Goal: Task Accomplishment & Management: Manage account settings

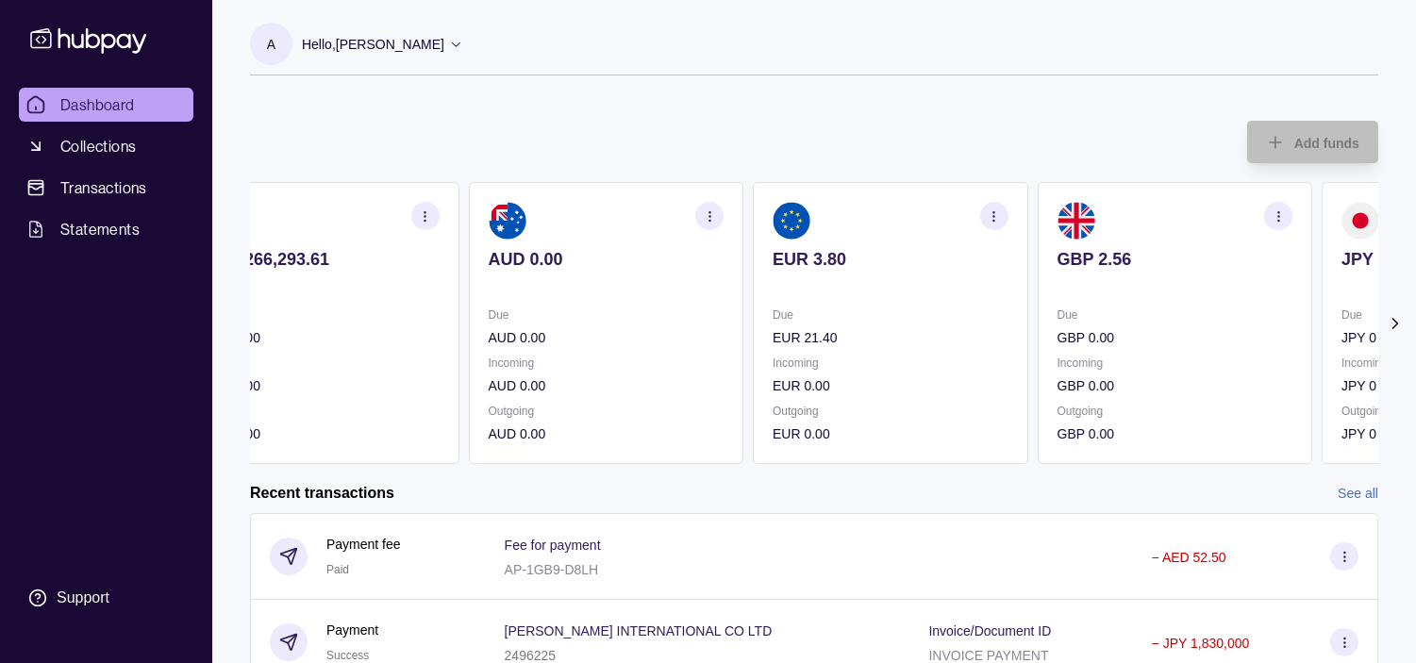
click at [1090, 382] on p "GBP 0.00" at bounding box center [1176, 386] width 236 height 21
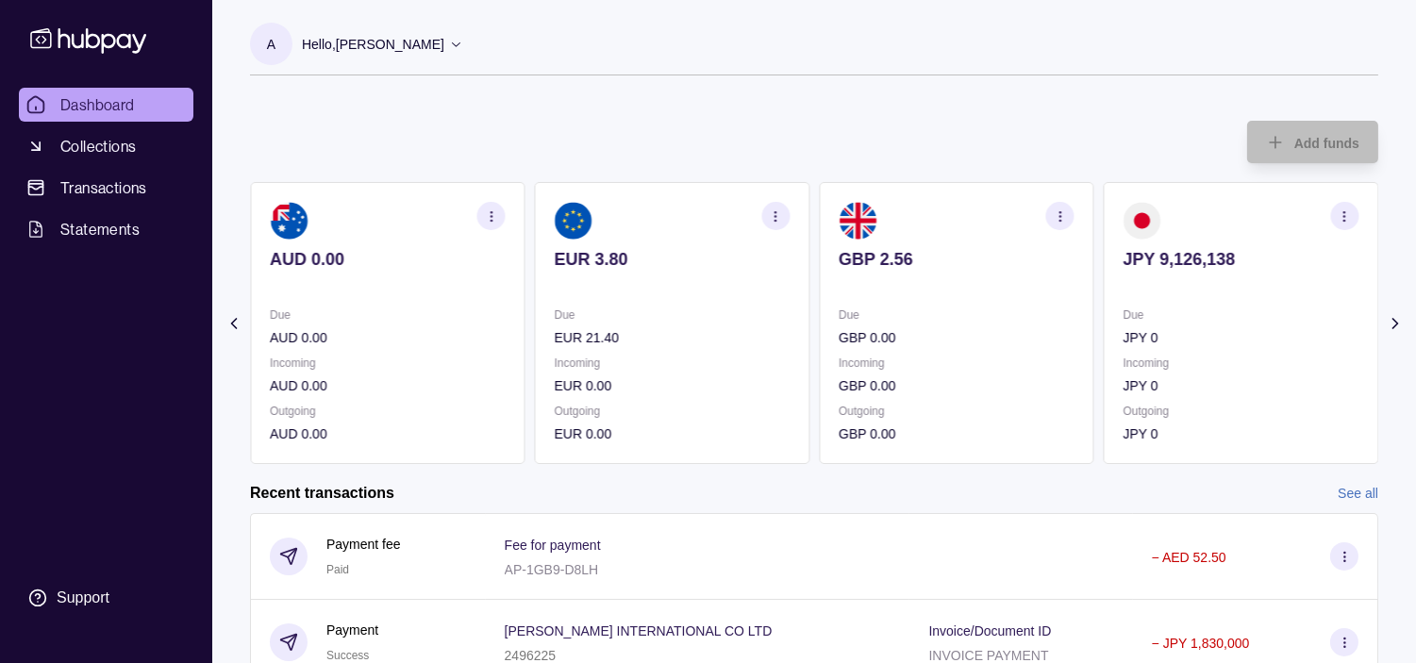
click at [1124, 378] on div "Due JPY 0 Incoming JPY 0 Outgoing JPY 0" at bounding box center [1242, 375] width 236 height 140
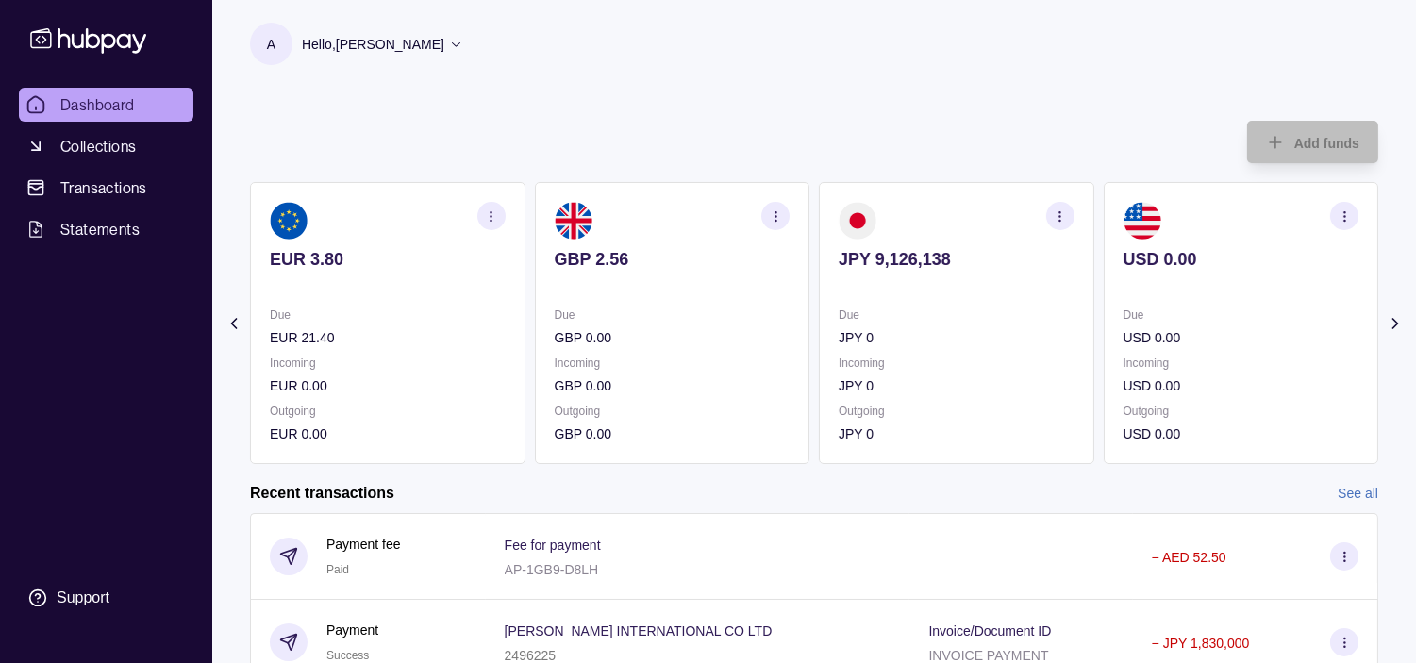
click at [954, 391] on section "JPY 9,126,138 Due JPY 0 Incoming JPY 0 Outgoing JPY 0" at bounding box center [956, 323] width 275 height 282
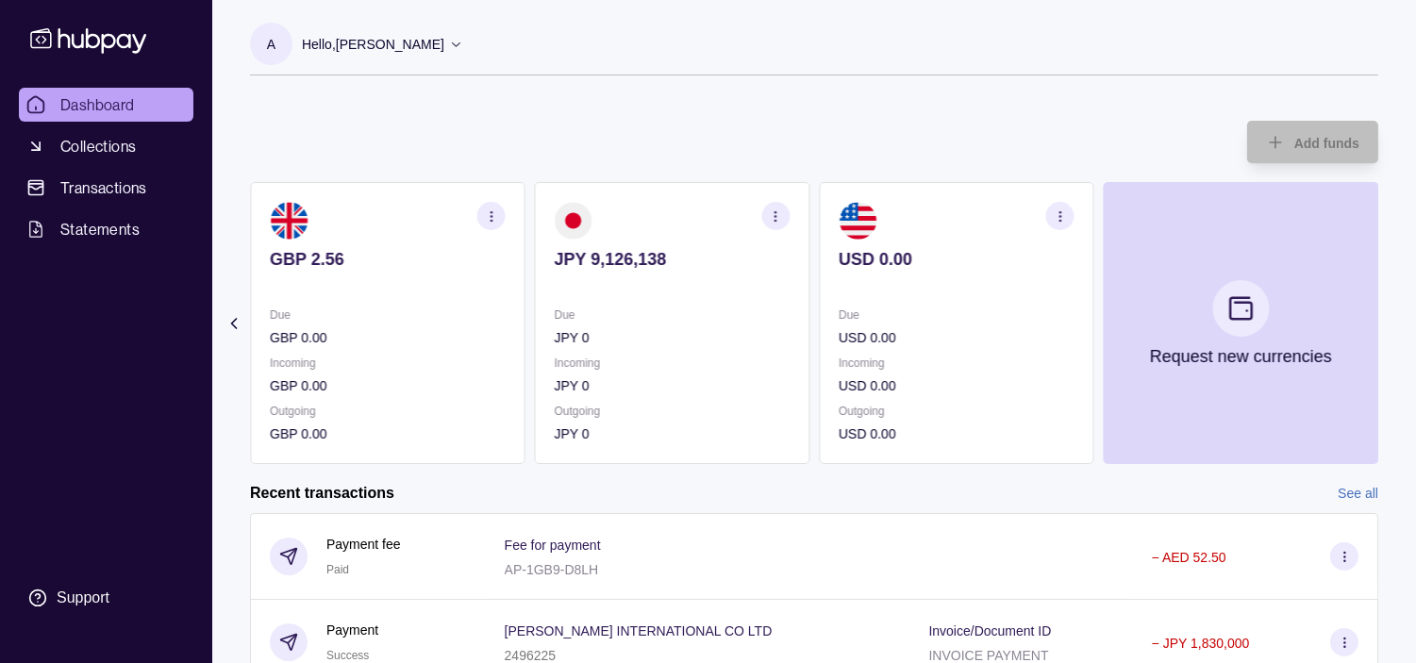
click at [962, 400] on div "Due USD 0.00 Incoming USD 0.00 Outgoing USD 0.00" at bounding box center [957, 375] width 236 height 140
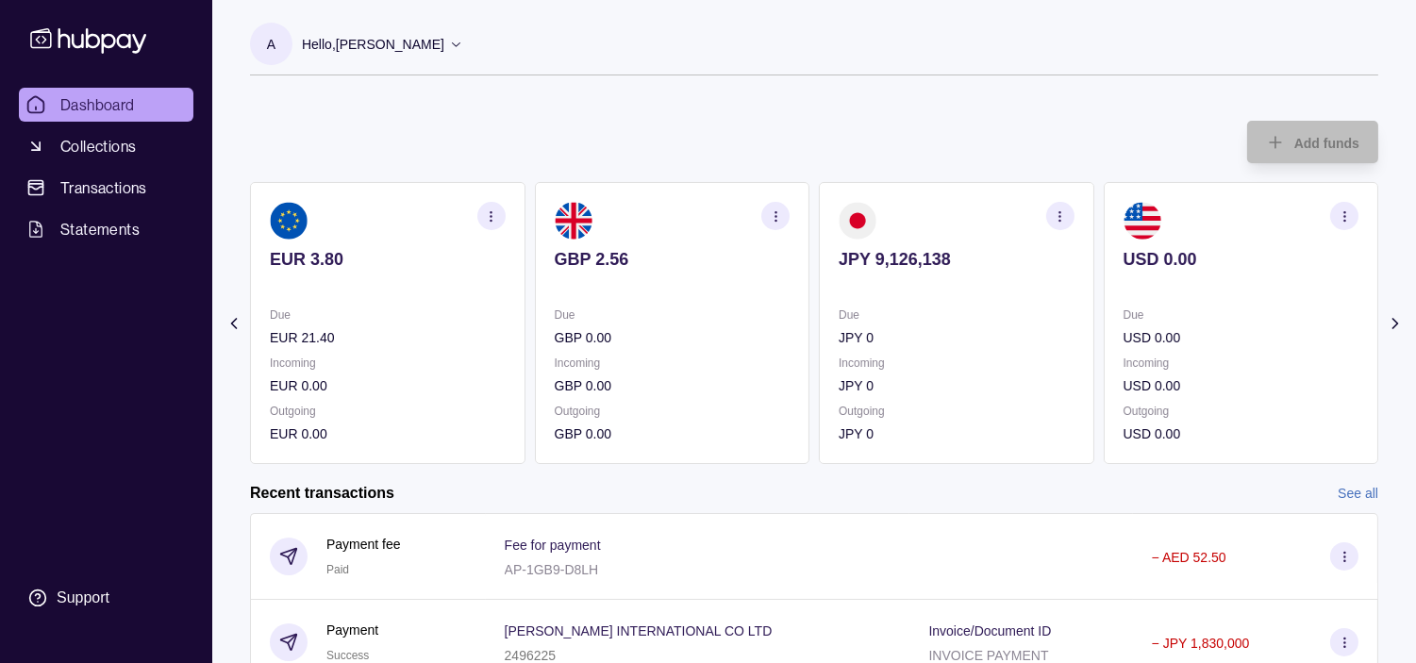
click at [676, 342] on div "Due GBP 0.00 Incoming GBP 0.00 Outgoing GBP 0.00" at bounding box center [673, 375] width 236 height 140
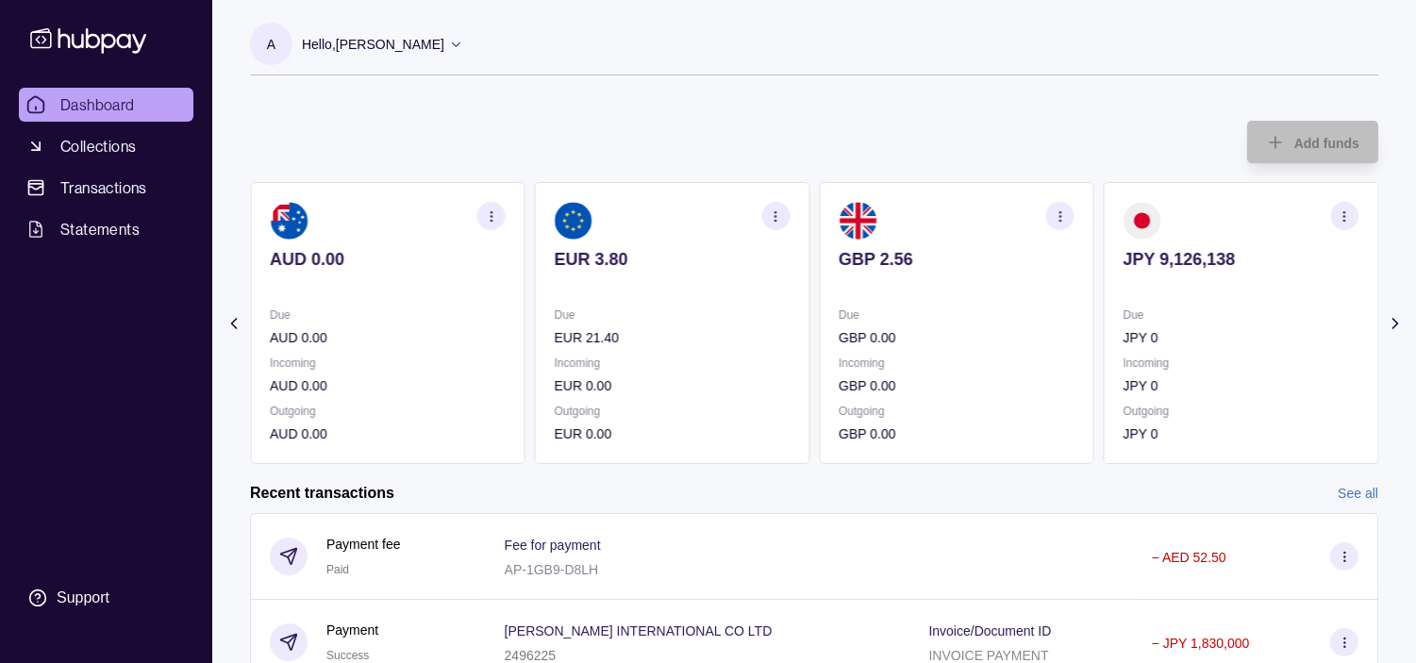
click at [526, 352] on section "AUD 0.00 Due AUD 0.00 Incoming AUD 0.00 Outgoing AUD 0.00" at bounding box center [387, 323] width 275 height 282
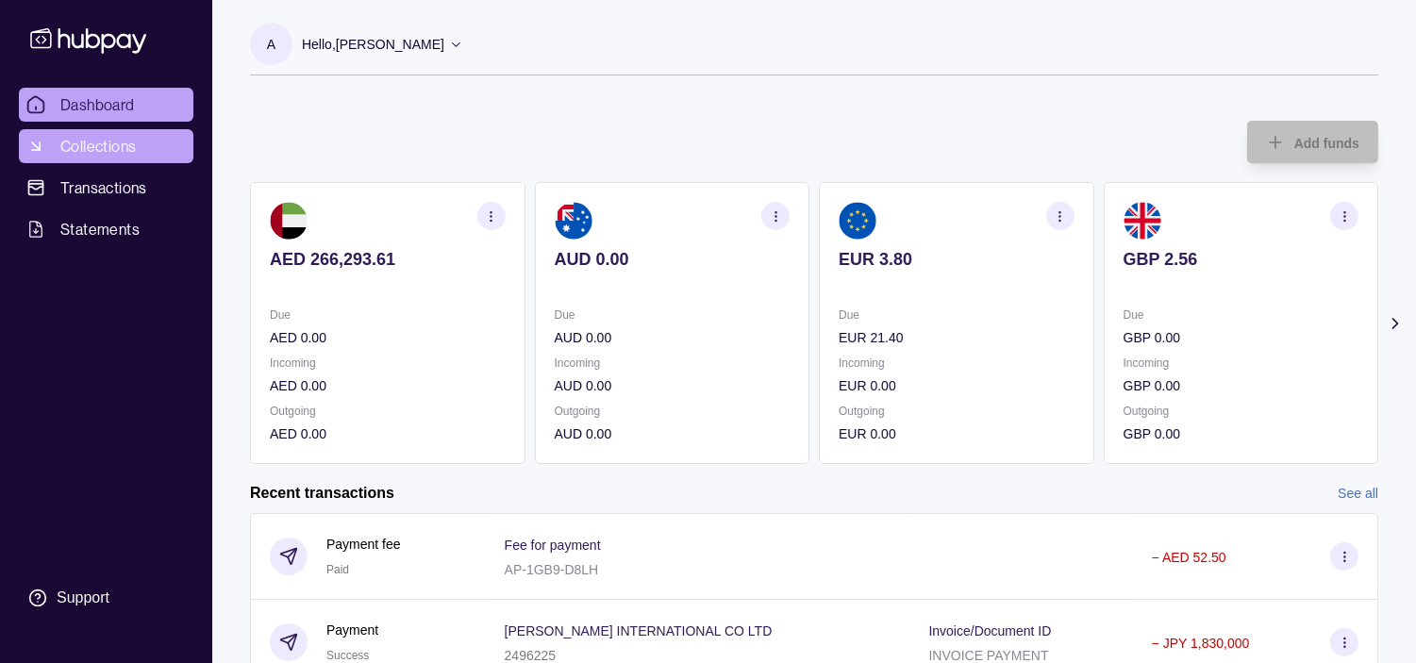
click at [102, 135] on span "Collections" at bounding box center [97, 146] width 75 height 23
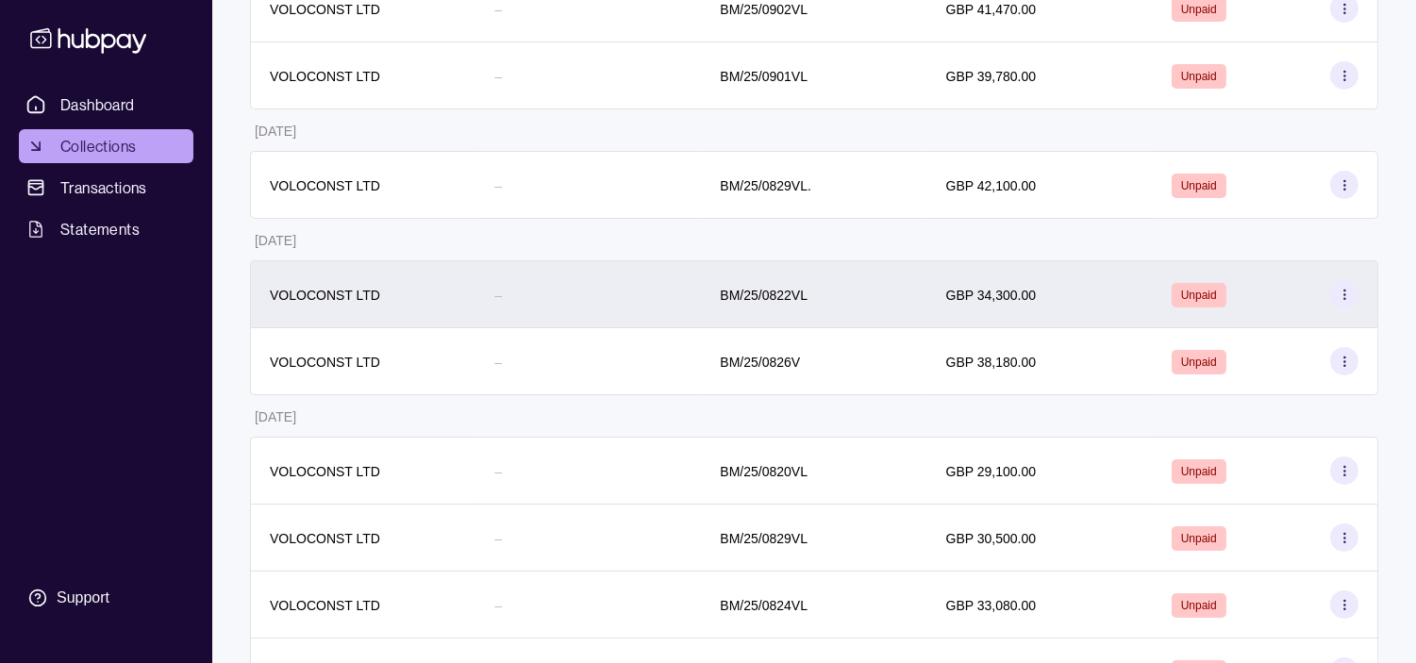
scroll to position [507, 0]
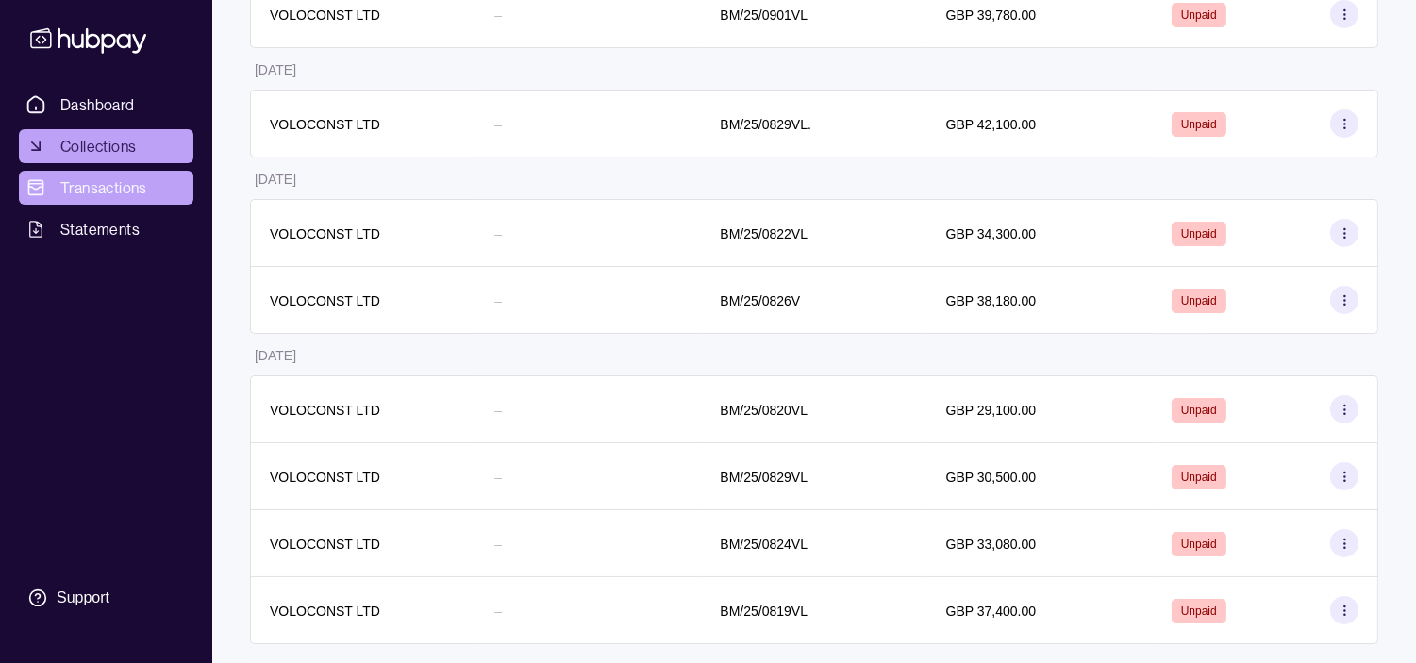
click at [92, 185] on span "Transactions" at bounding box center [103, 187] width 87 height 23
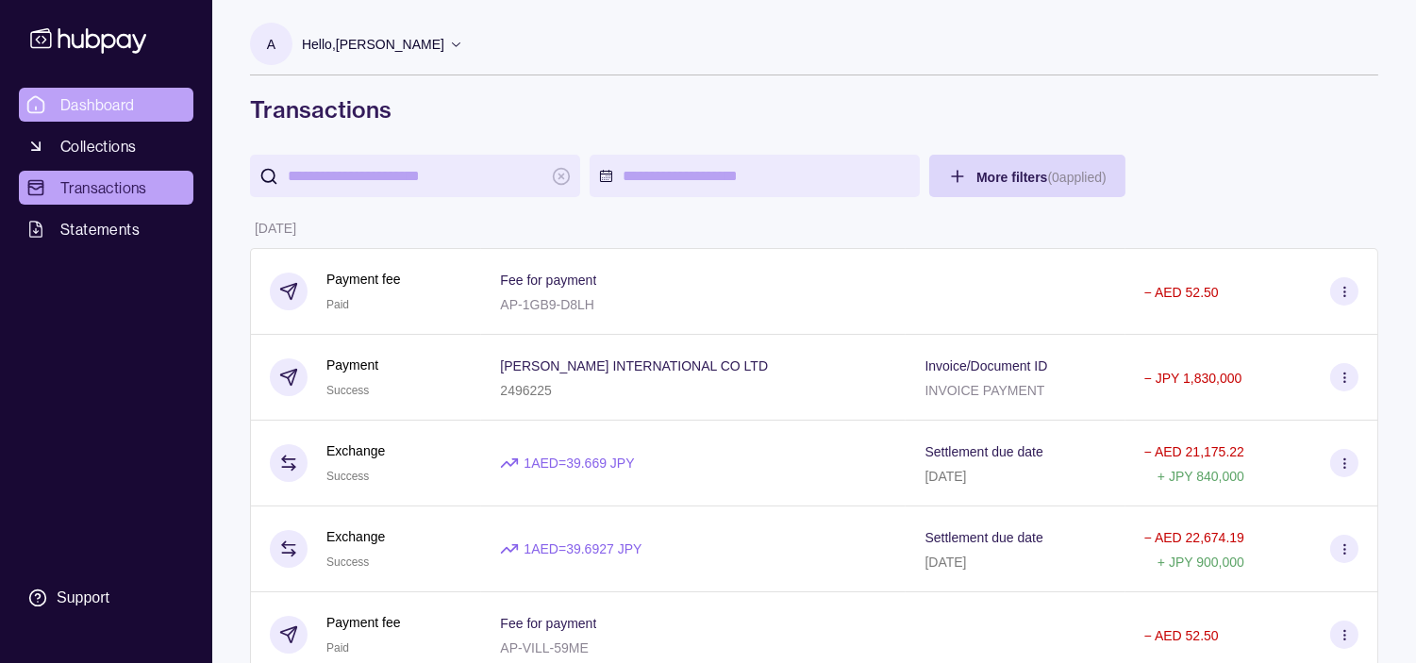
click at [108, 99] on span "Dashboard" at bounding box center [97, 104] width 75 height 23
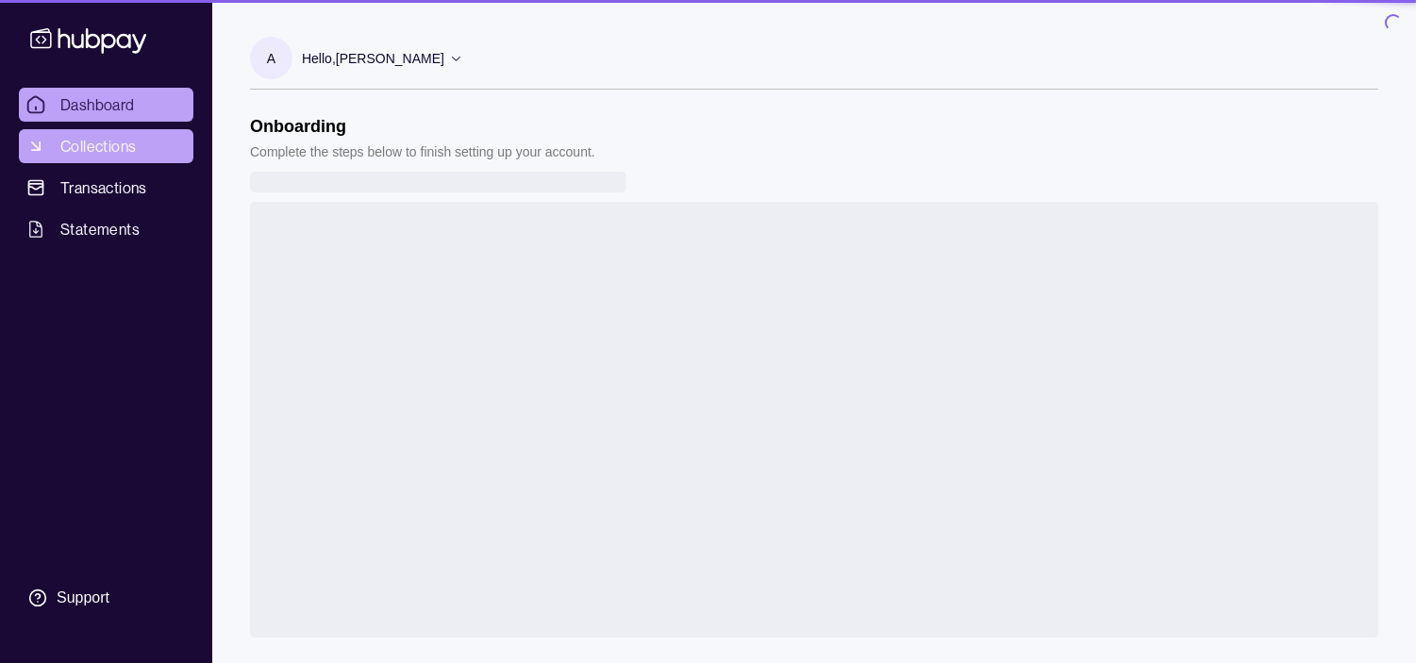
click at [105, 155] on span "Collections" at bounding box center [97, 146] width 75 height 23
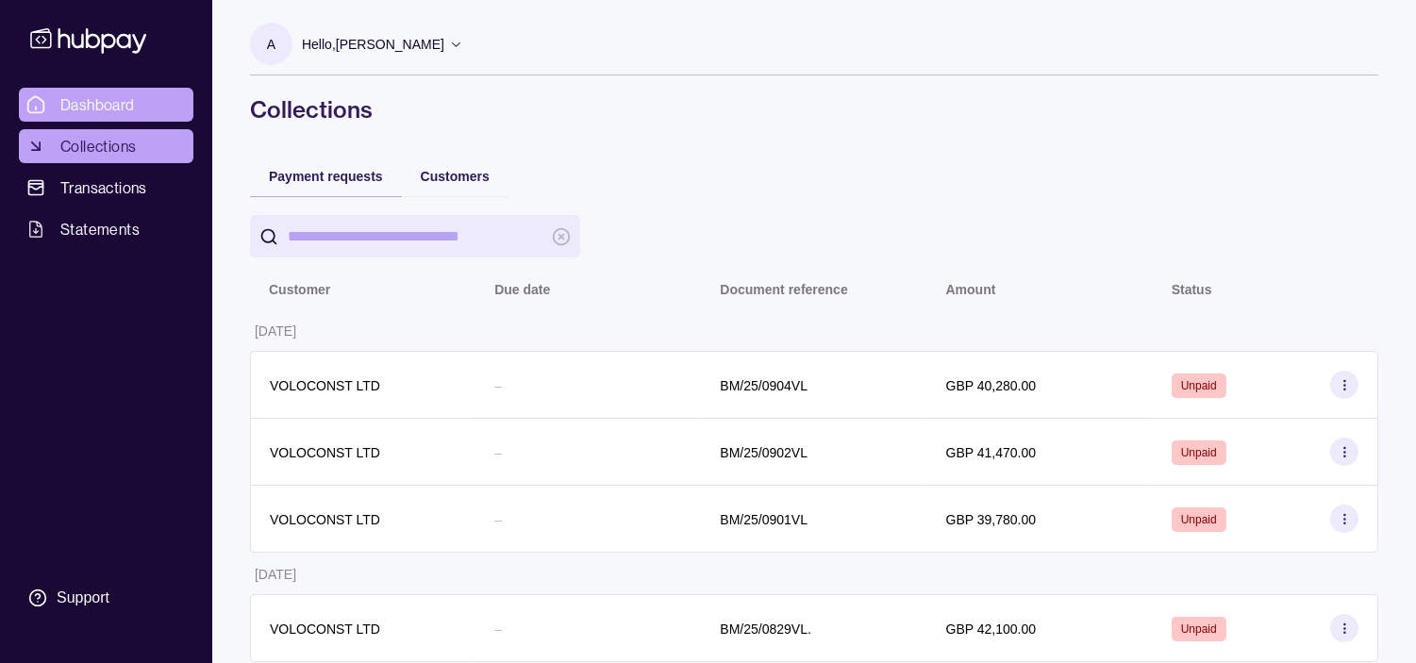
click at [89, 105] on span "Dashboard" at bounding box center [97, 104] width 75 height 23
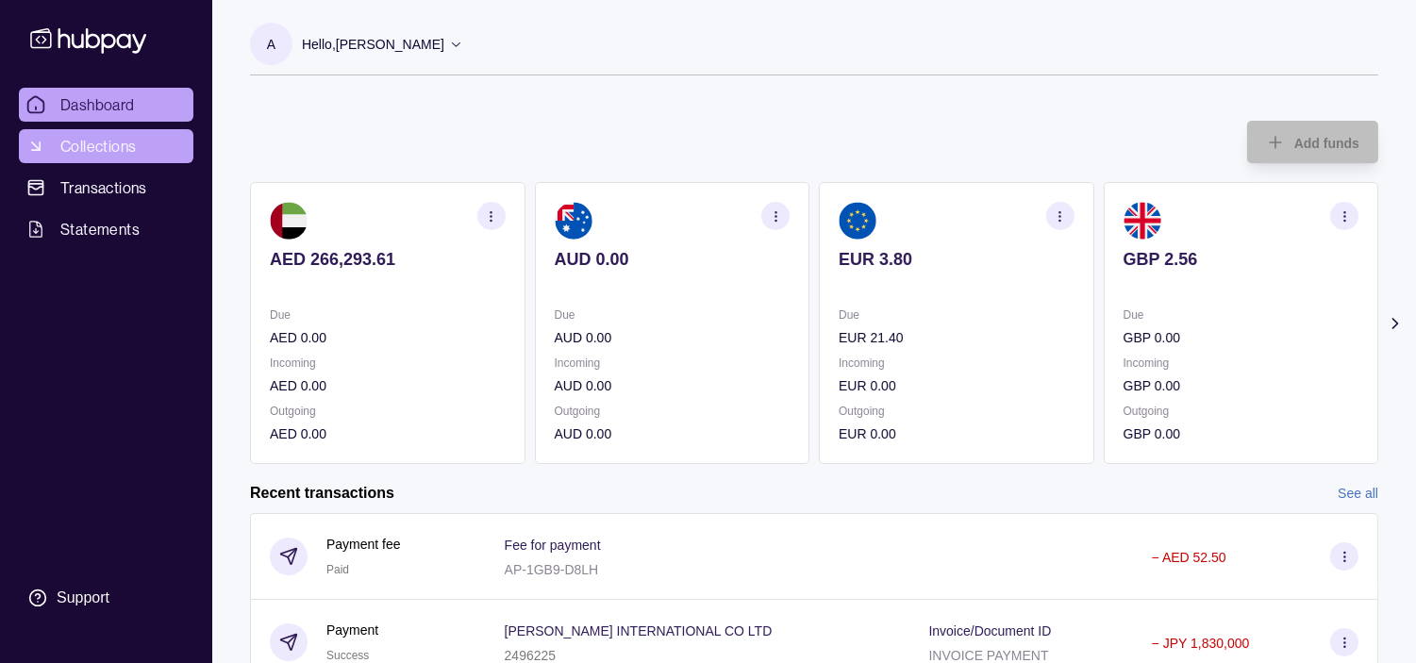
click at [119, 156] on span "Collections" at bounding box center [97, 146] width 75 height 23
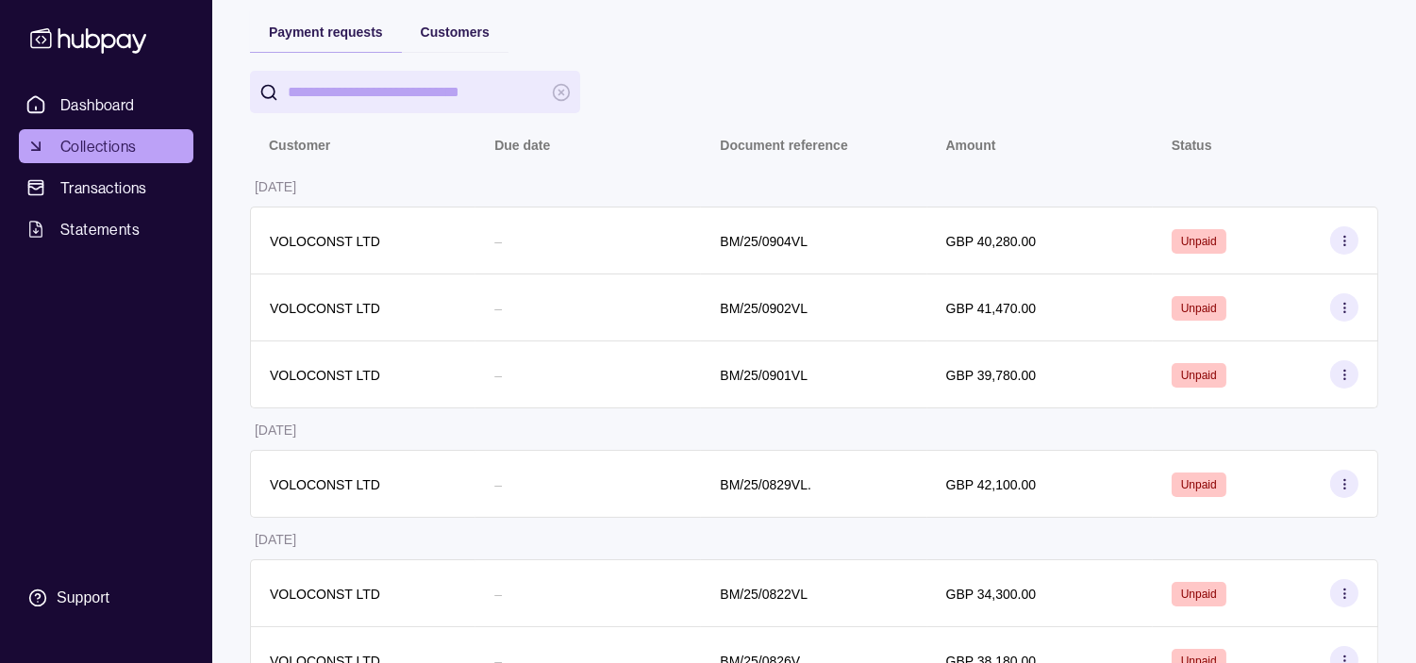
scroll to position [137, 0]
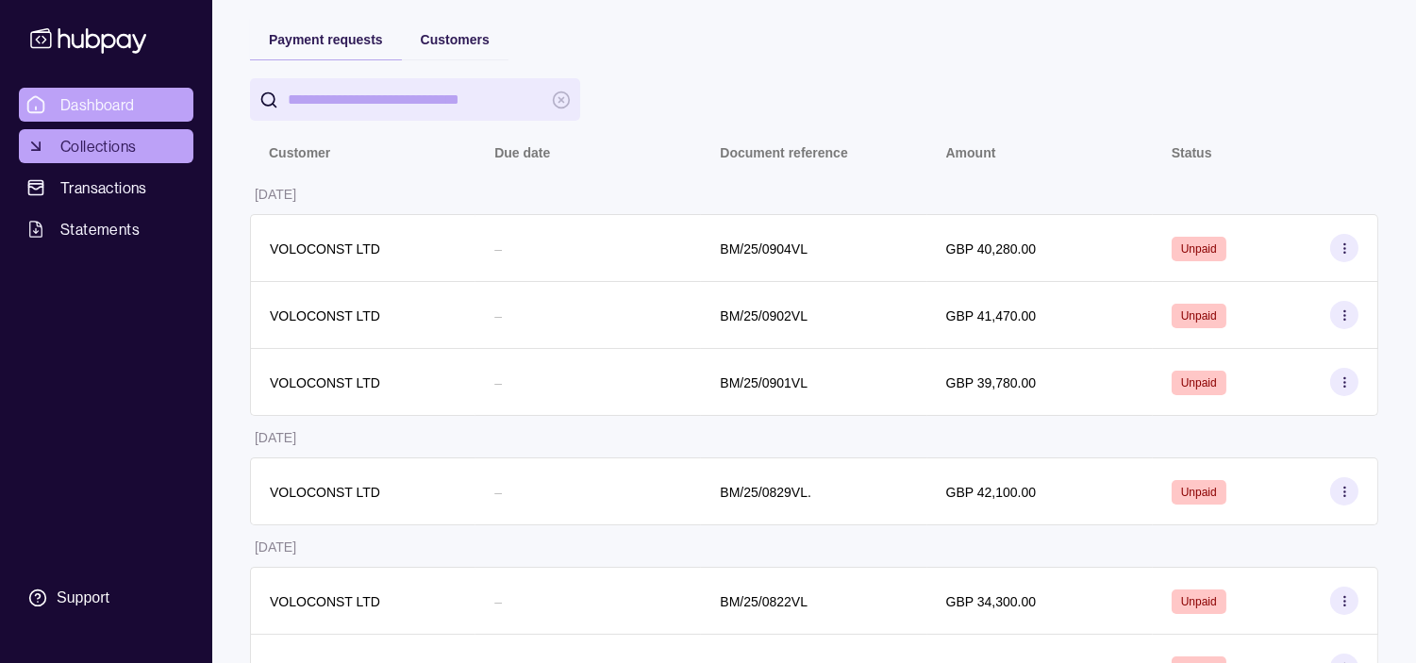
click at [137, 101] on link "Dashboard" at bounding box center [106, 105] width 175 height 34
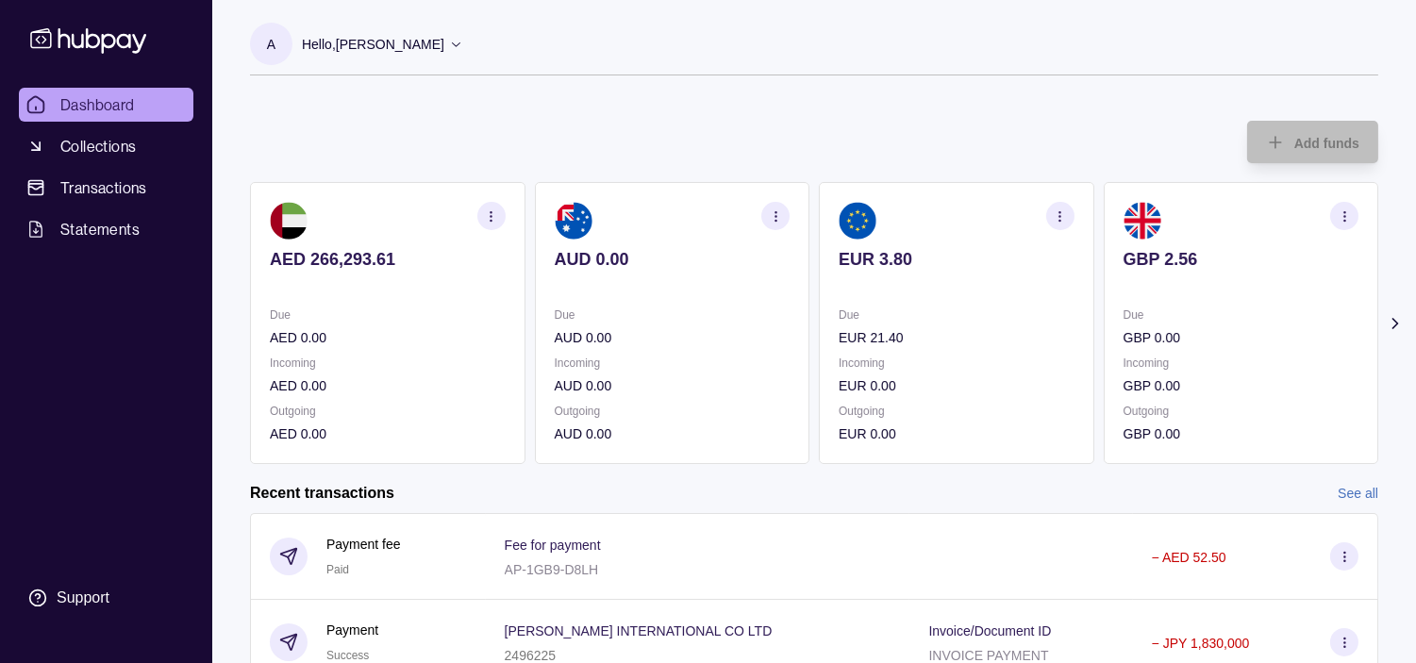
click at [443, 43] on p "Hello, [PERSON_NAME]" at bounding box center [373, 44] width 142 height 21
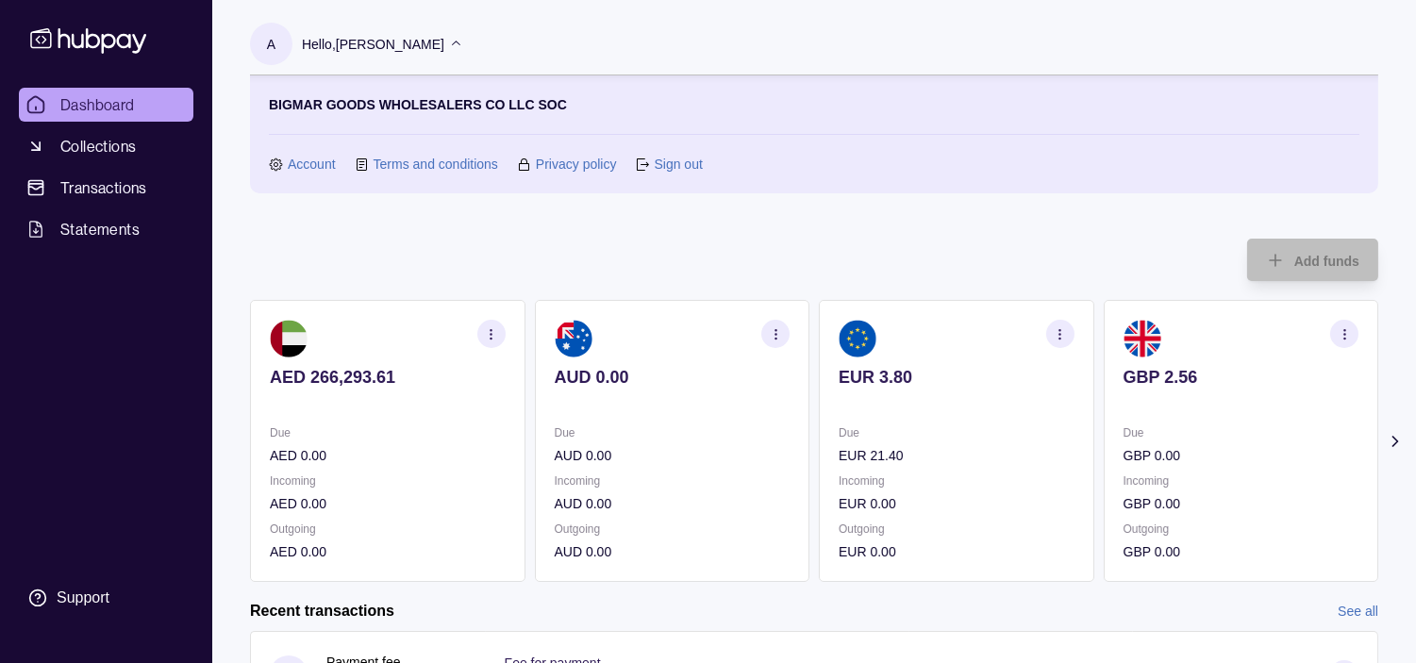
click at [671, 161] on link "Sign out" at bounding box center [678, 164] width 48 height 21
